Goal: Use online tool/utility: Utilize a website feature to perform a specific function

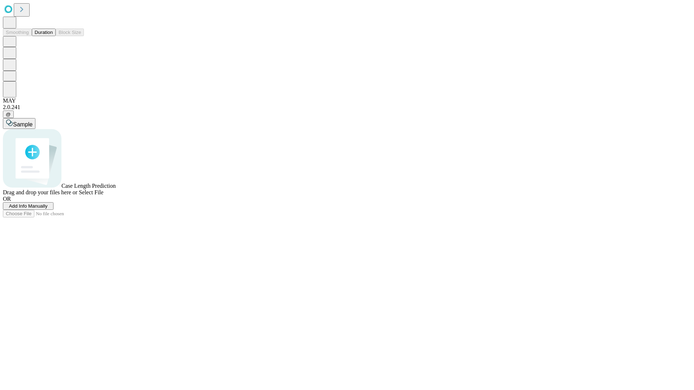
click at [53, 36] on button "Duration" at bounding box center [44, 33] width 24 height 8
click at [103, 195] on span "Select File" at bounding box center [91, 192] width 25 height 6
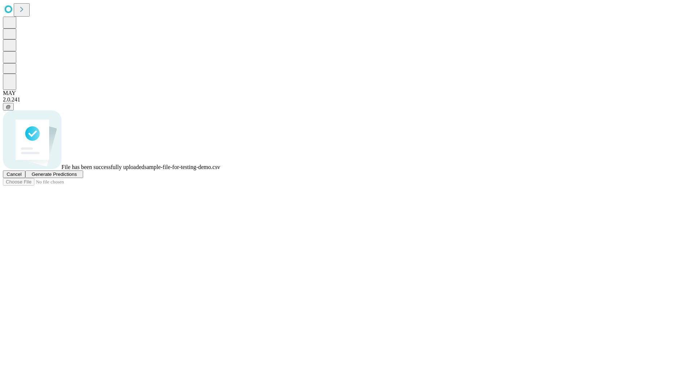
click at [77, 177] on span "Generate Predictions" at bounding box center [53, 174] width 45 height 5
